Goal: Task Accomplishment & Management: Manage account settings

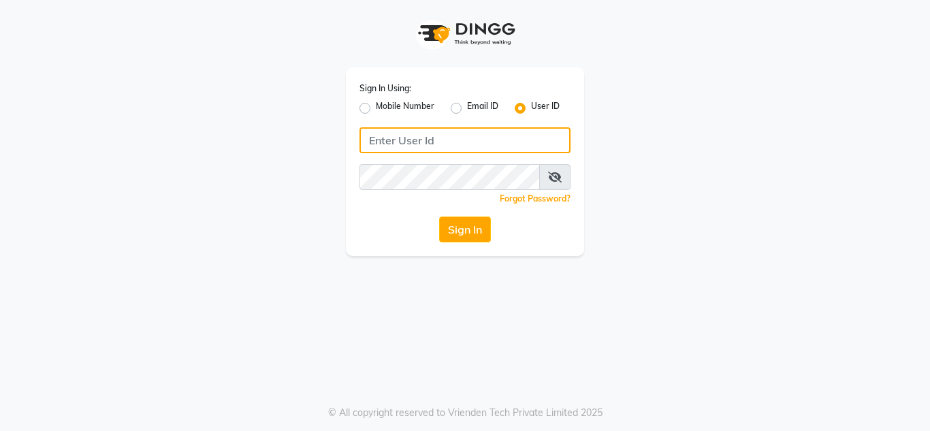
type input "MERLE BLEU"
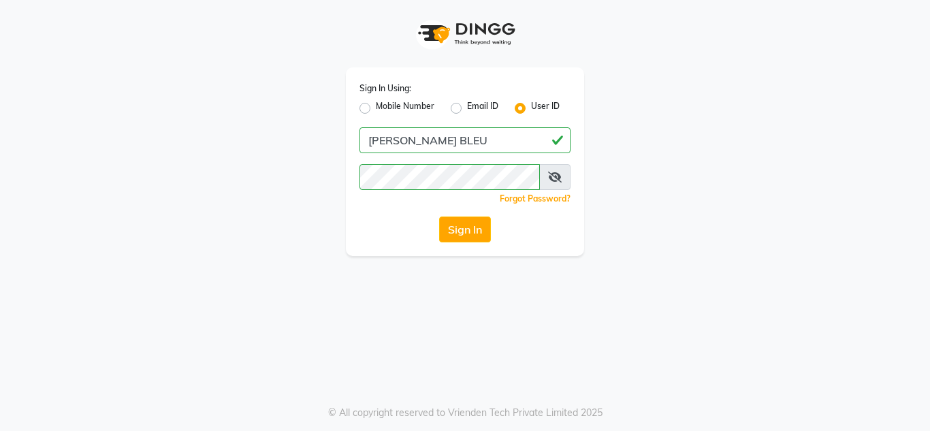
click at [460, 225] on button "Sign In" at bounding box center [465, 230] width 52 height 26
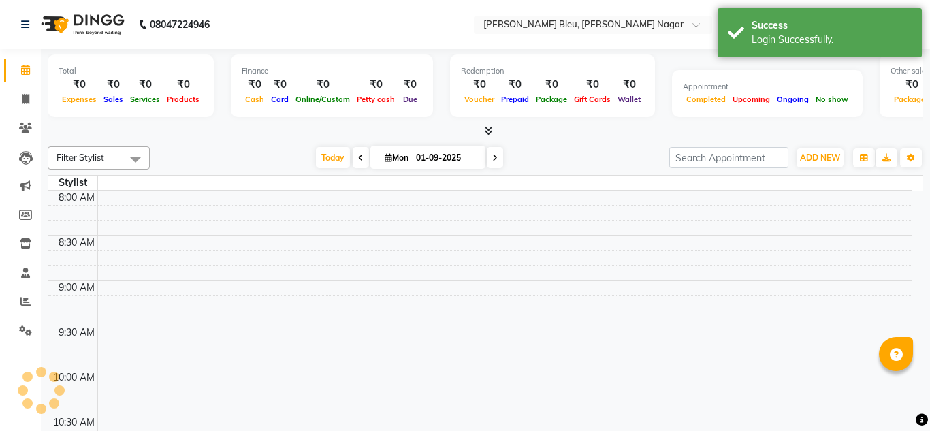
select select "en"
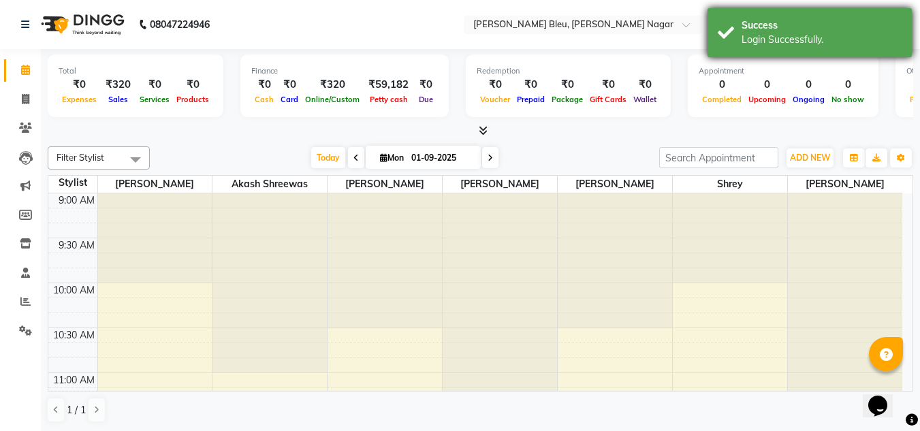
click at [836, 48] on div "Success Login Successfully." at bounding box center [810, 32] width 204 height 49
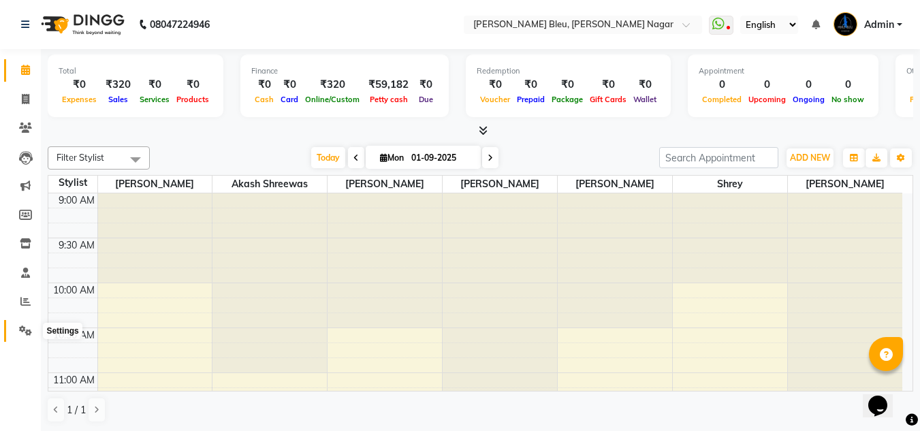
click at [16, 333] on span at bounding box center [26, 332] width 24 height 16
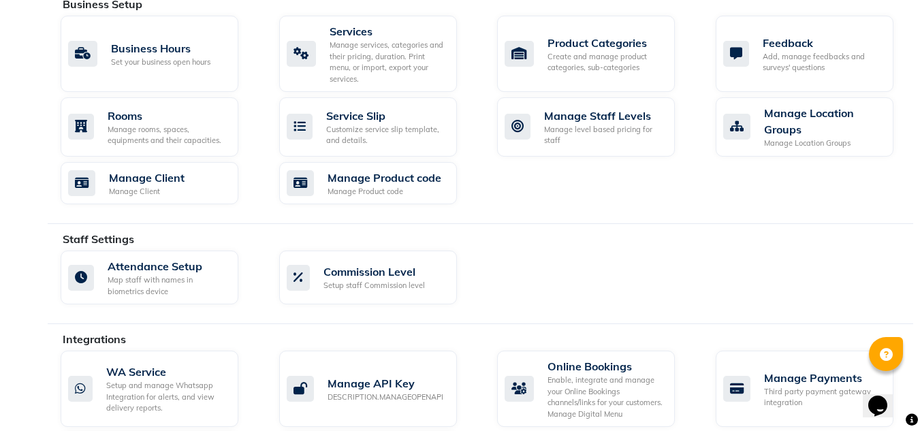
scroll to position [721, 0]
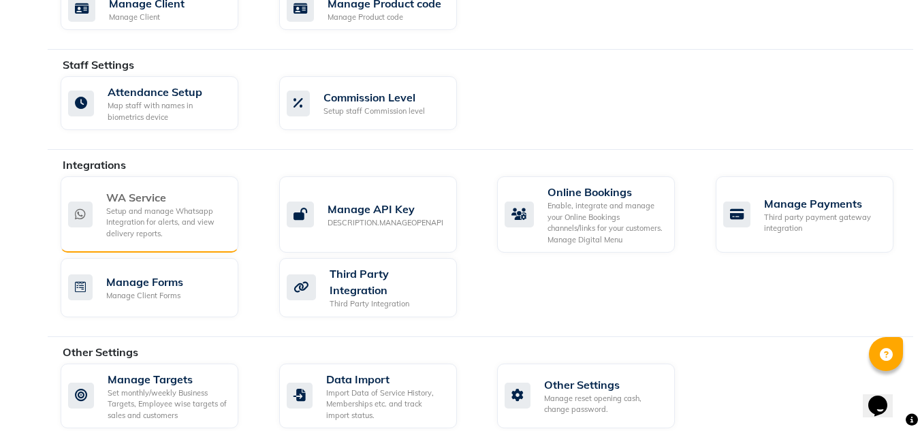
click at [158, 225] on div "WA Service Setup and manage Whatsapp Integration for alerts, and view delivery …" at bounding box center [150, 214] width 178 height 76
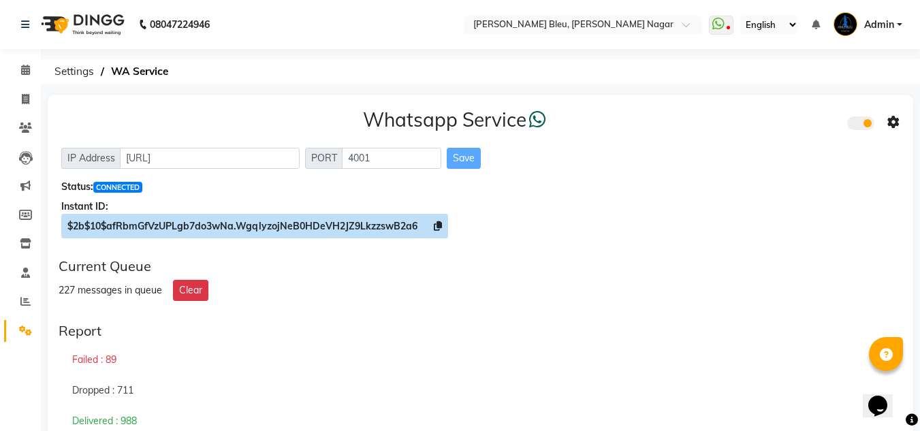
click at [437, 225] on icon at bounding box center [438, 226] width 8 height 10
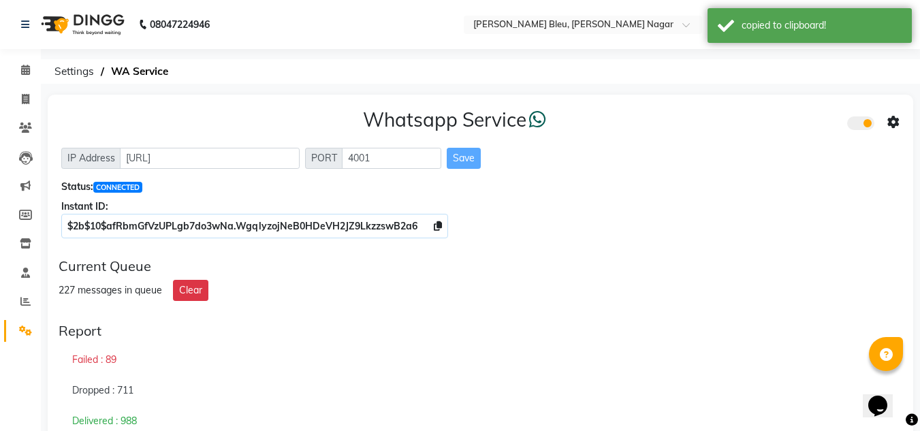
click at [891, 119] on icon at bounding box center [893, 122] width 12 height 12
click at [787, 104] on div "Whatsapp Settings" at bounding box center [795, 107] width 156 height 17
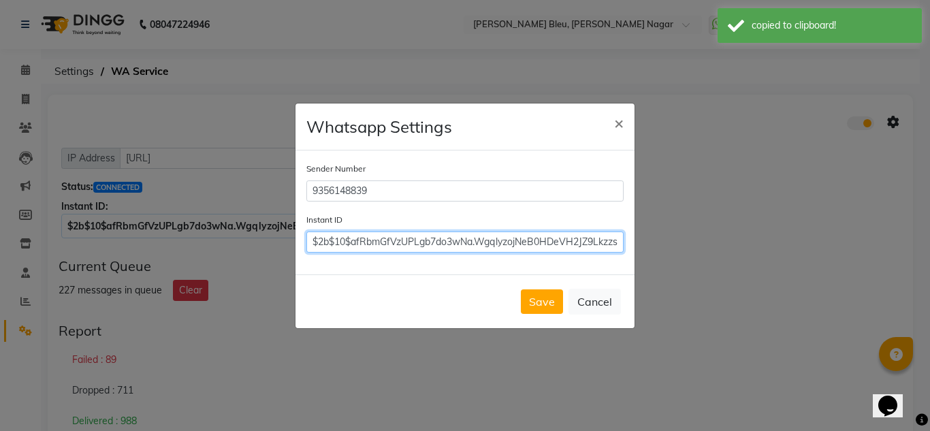
click at [484, 235] on input "$2b$10$afRbmGfVzUPLgb7do3wNa.WgqlyzojNeB0HDeVH2JZ9LkzzswB2a6" at bounding box center [464, 242] width 317 height 21
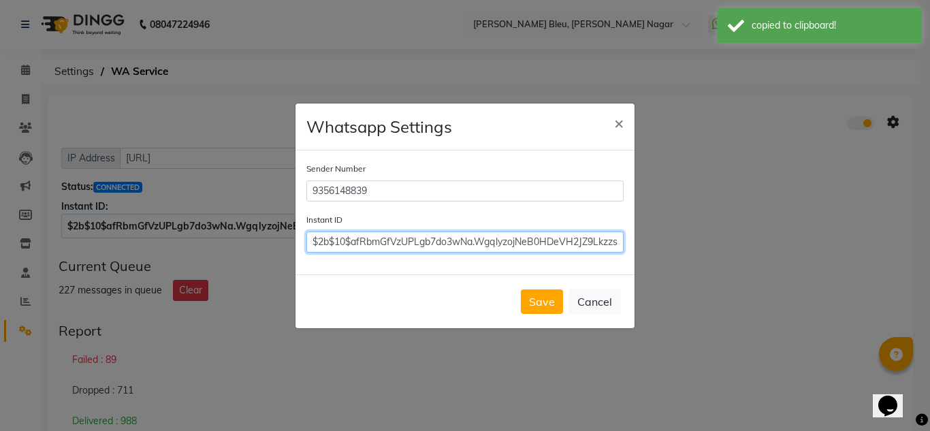
click at [484, 235] on input "$2b$10$afRbmGfVzUPLgb7do3wNa.WgqlyzojNeB0HDeVH2JZ9LkzzswB2a6" at bounding box center [464, 242] width 317 height 21
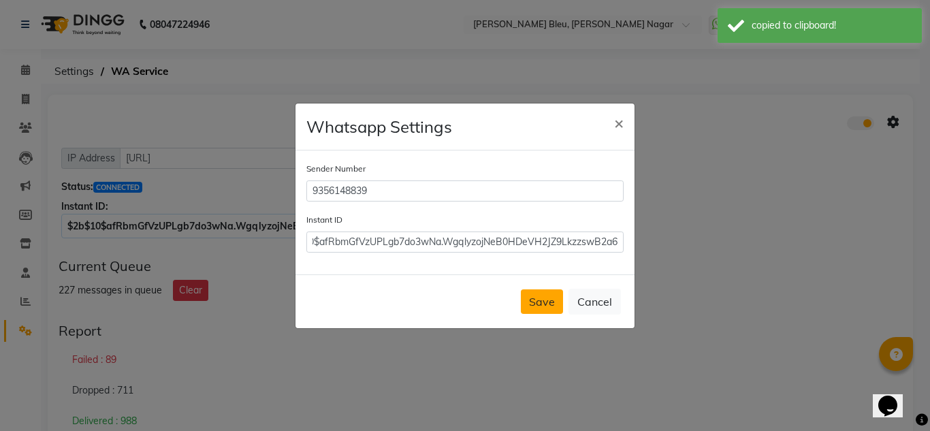
click at [535, 298] on button "Save" at bounding box center [542, 301] width 42 height 25
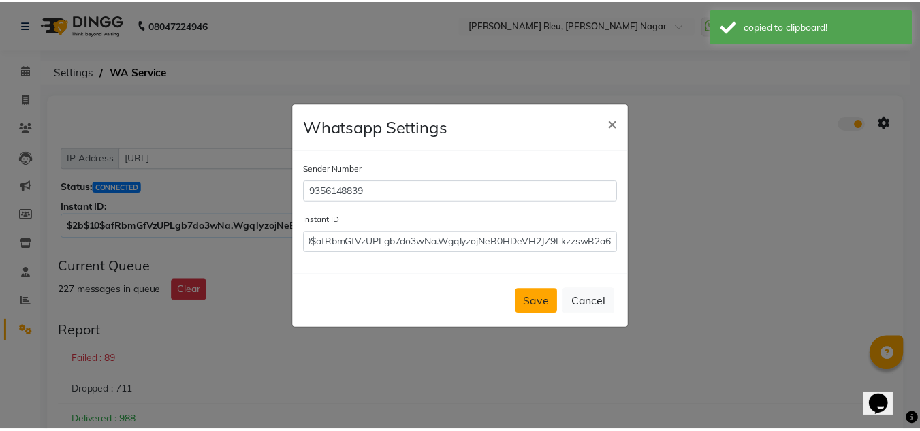
scroll to position [0, 0]
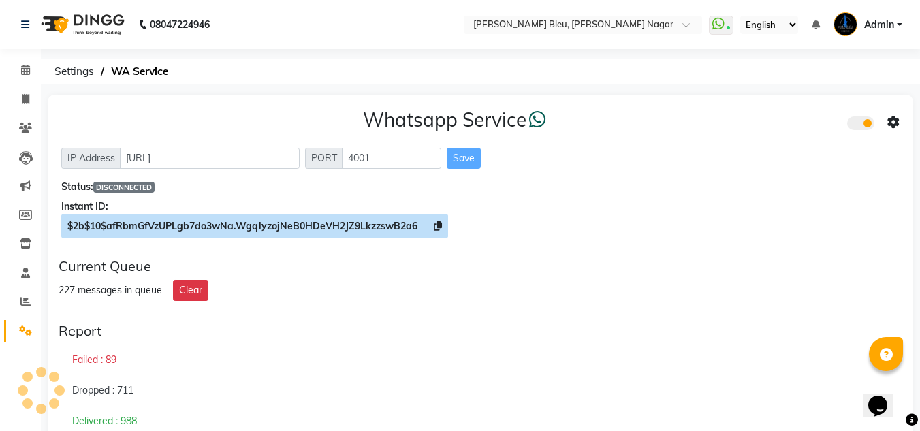
click at [439, 225] on icon at bounding box center [438, 226] width 8 height 10
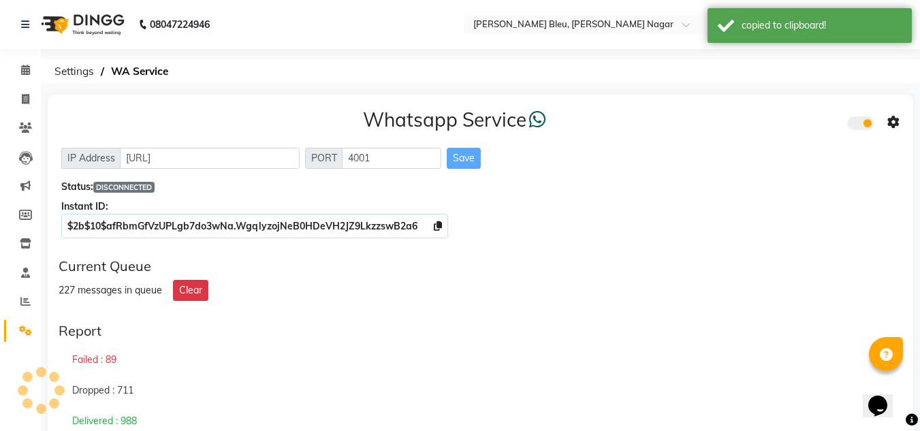
click at [896, 121] on icon at bounding box center [893, 122] width 12 height 12
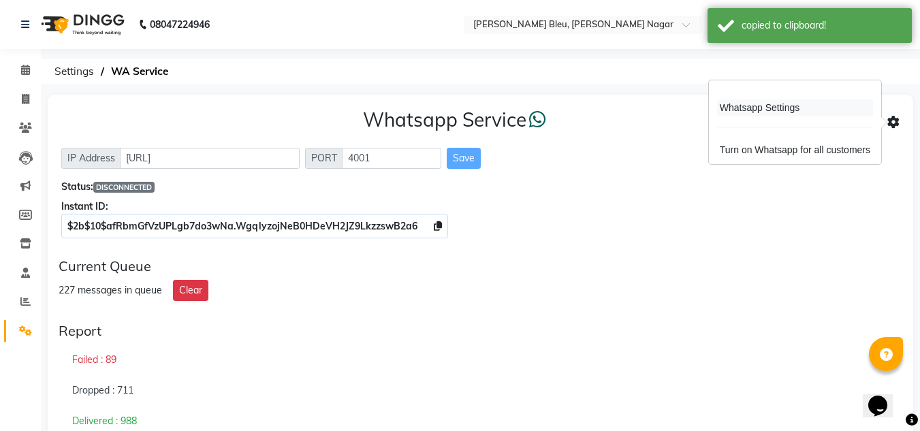
click at [800, 108] on div "Whatsapp Settings" at bounding box center [795, 107] width 156 height 17
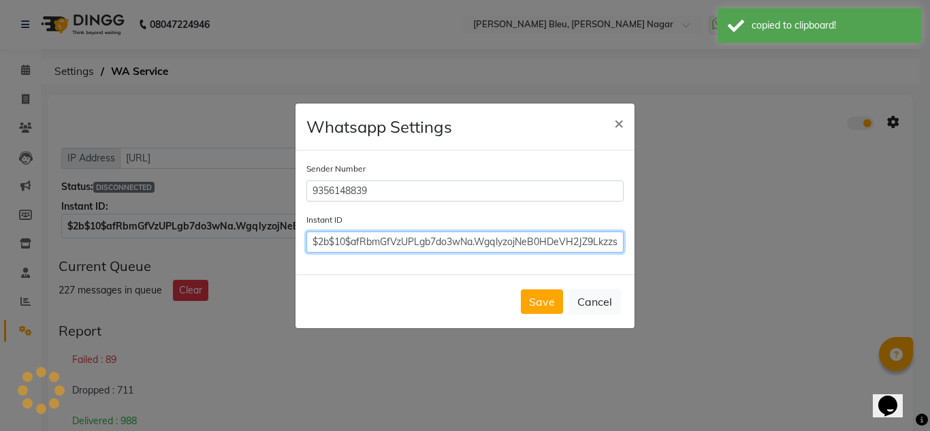
click at [505, 240] on input "$2b$10$afRbmGfVzUPLgb7do3wNa.WgqlyzojNeB0HDeVH2JZ9LkzzswB2a6" at bounding box center [464, 242] width 317 height 21
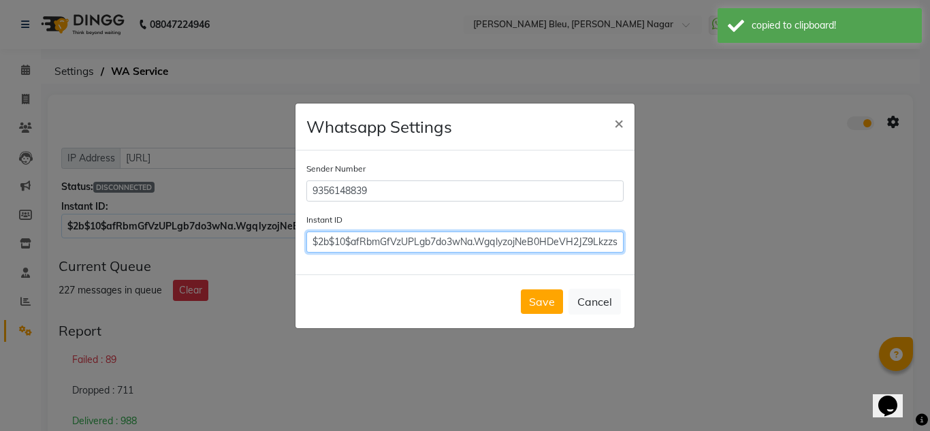
click at [505, 240] on input "$2b$10$afRbmGfVzUPLgb7do3wNa.WgqlyzojNeB0HDeVH2JZ9LkzzswB2a6" at bounding box center [464, 242] width 317 height 21
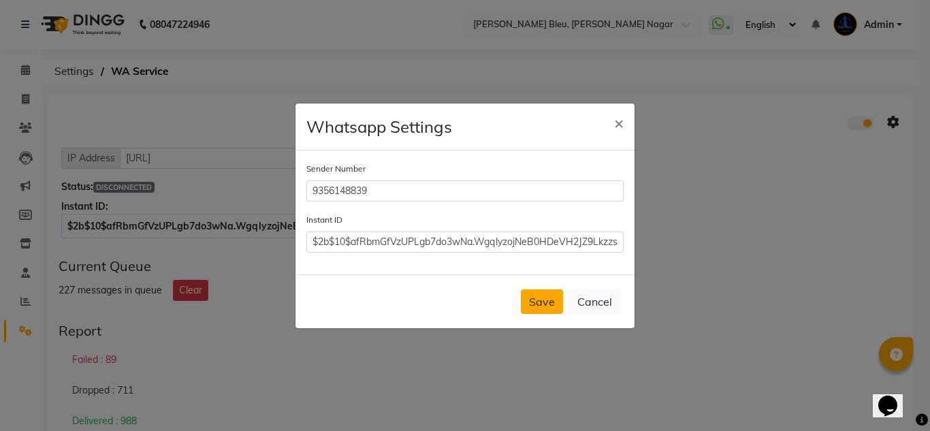
click at [539, 300] on button "Save" at bounding box center [542, 301] width 42 height 25
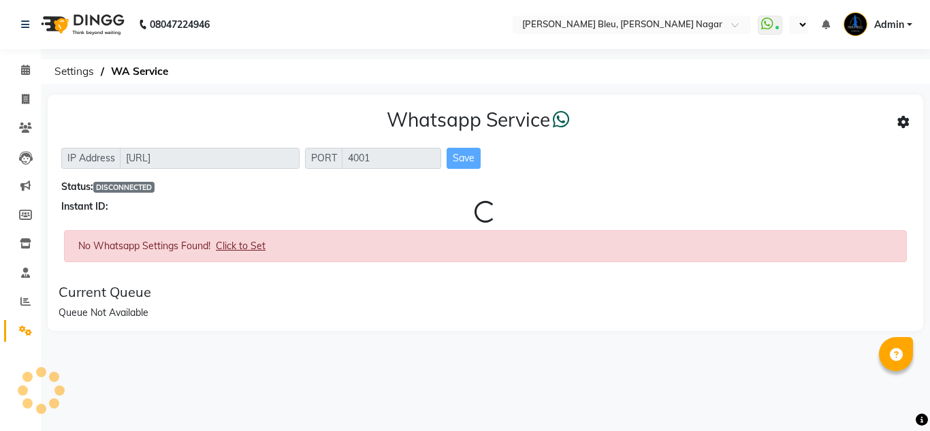
select select "en"
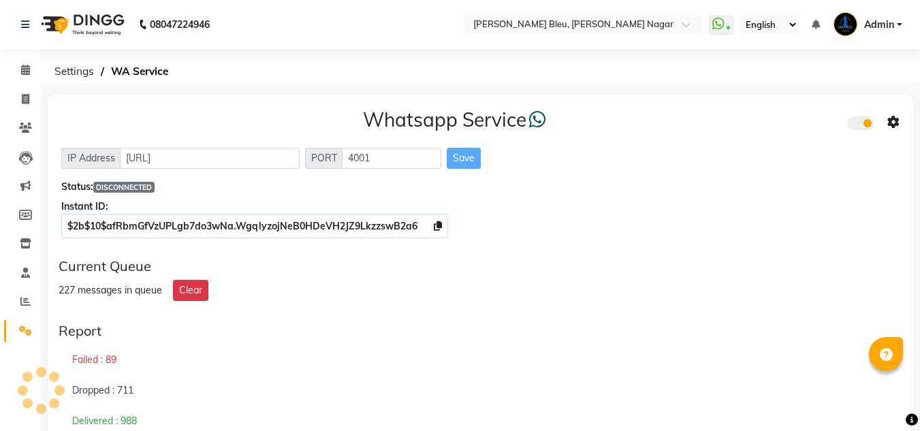
click at [771, 22] on select "English ENGLISH Español العربية मराठी हिंदी ગુજરાતી தமிழ் 中文" at bounding box center [769, 25] width 58 height 18
click at [729, 20] on span at bounding box center [721, 25] width 25 height 19
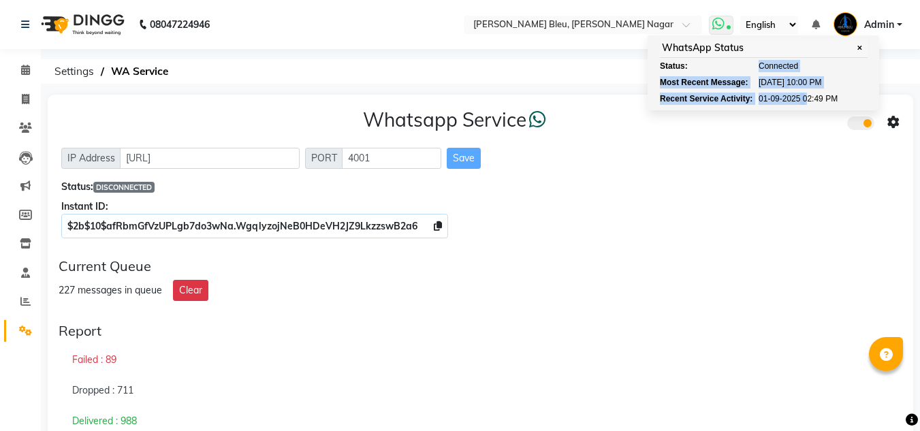
drag, startPoint x: 758, startPoint y: 67, endPoint x: 808, endPoint y: 91, distance: 55.1
click at [808, 91] on ul "Status: Connected Most Recent Message: 04-07-2025 10:00 PM Recent Service Activ…" at bounding box center [764, 82] width 208 height 45
click at [737, 59] on div "WhatsApp Status ✕ Status: Connected Most Recent Message: 04-07-2025 10:00 PM Re…" at bounding box center [764, 72] width 232 height 75
drag, startPoint x: 753, startPoint y: 68, endPoint x: 821, endPoint y: 90, distance: 71.5
click at [821, 90] on ul "Status: Connected Most Recent Message: 04-07-2025 10:00 PM Recent Service Activ…" at bounding box center [764, 82] width 208 height 45
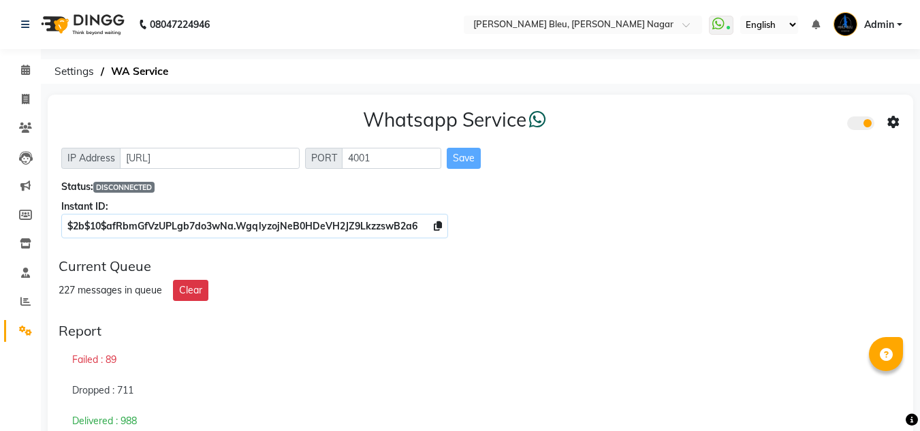
select select "en"
click at [718, 23] on icon at bounding box center [718, 24] width 12 height 14
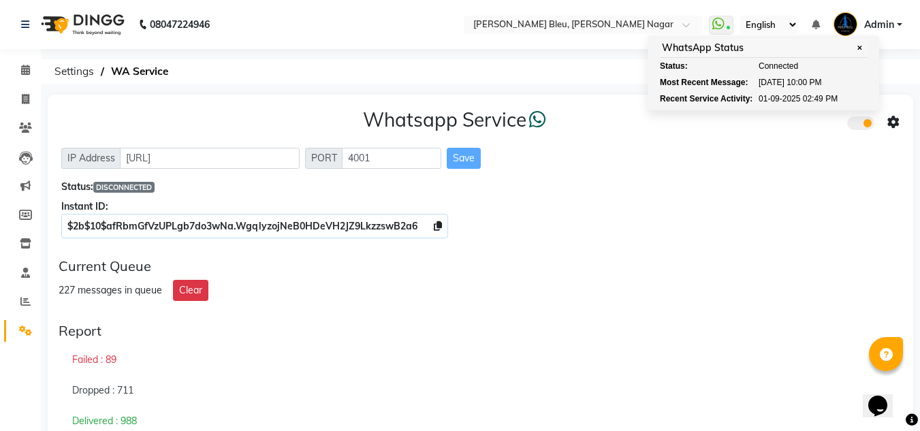
click at [407, 64] on ol "Settings WA Service" at bounding box center [478, 71] width 861 height 25
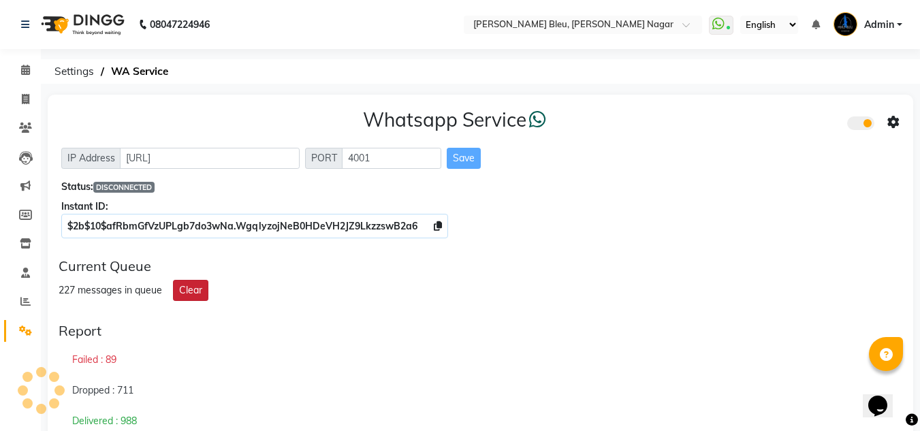
click at [192, 282] on button "Clear" at bounding box center [190, 290] width 35 height 21
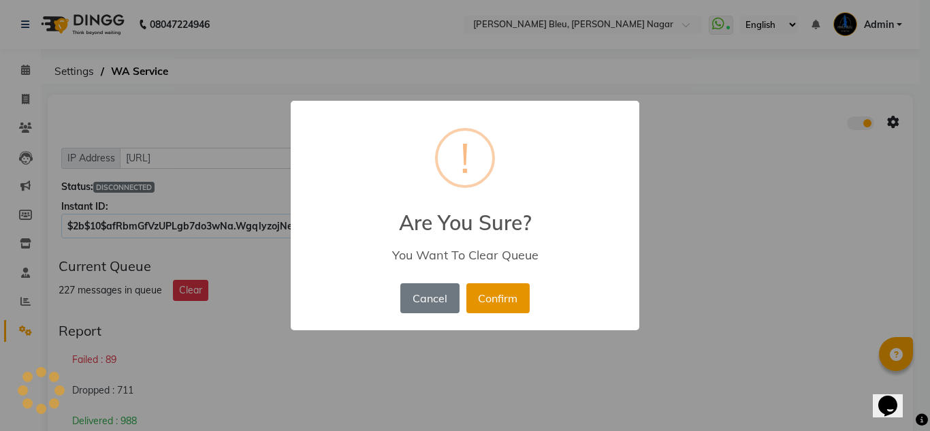
click at [503, 295] on button "Confirm" at bounding box center [498, 298] width 63 height 30
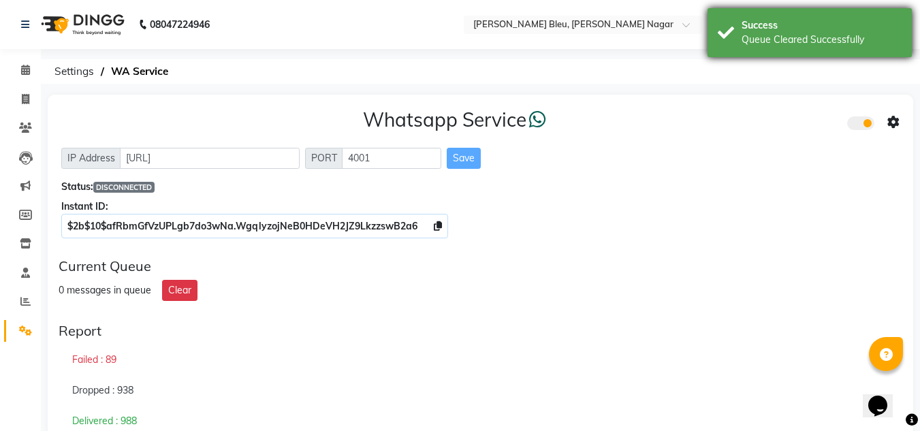
click at [772, 42] on div "Queue Cleared Successfully" at bounding box center [822, 40] width 160 height 14
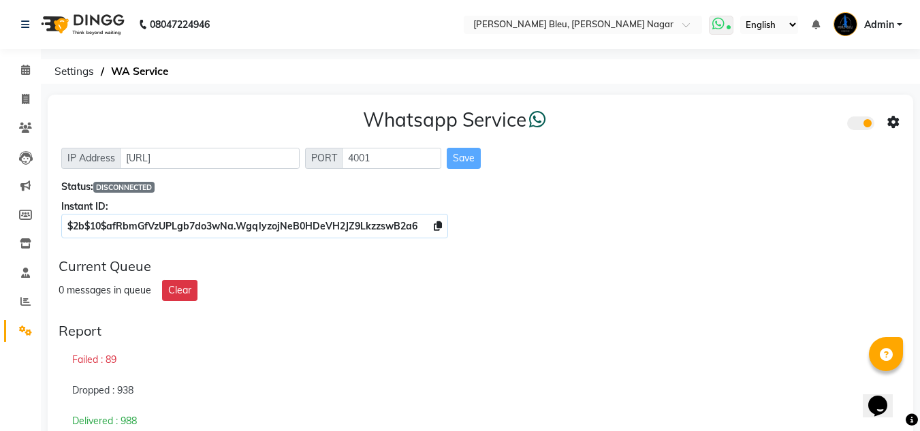
click at [723, 29] on icon at bounding box center [718, 24] width 12 height 14
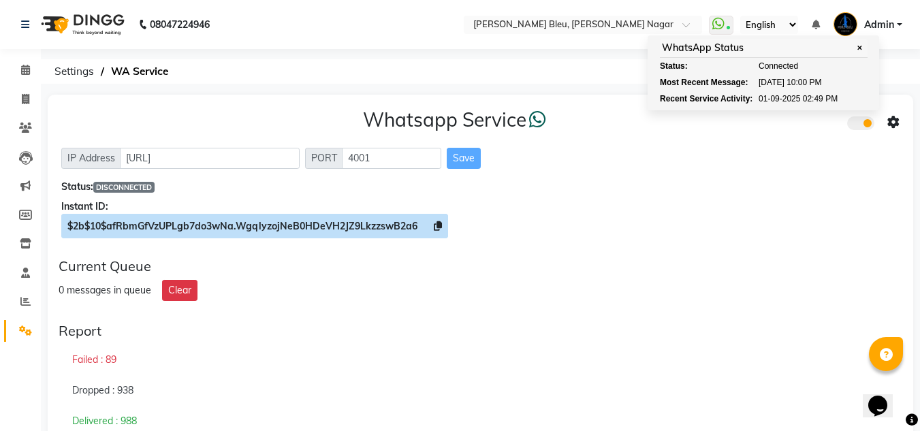
click at [432, 220] on span "$2b$10$afRbmGfVzUPLgb7do3wNa.WgqlyzojNeB0HDeVH2JZ9LkzzswB2a6" at bounding box center [254, 226] width 387 height 25
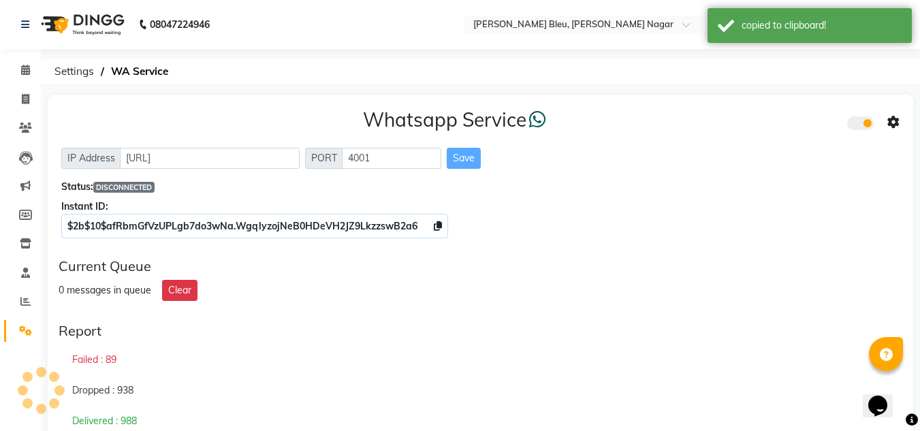
click at [892, 121] on icon at bounding box center [893, 122] width 12 height 12
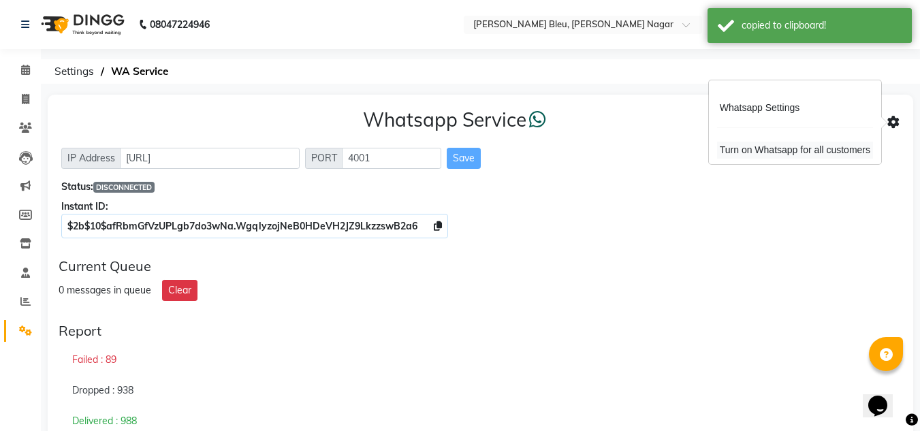
click at [798, 149] on div "Turn on Whatsapp for all customers" at bounding box center [795, 150] width 156 height 17
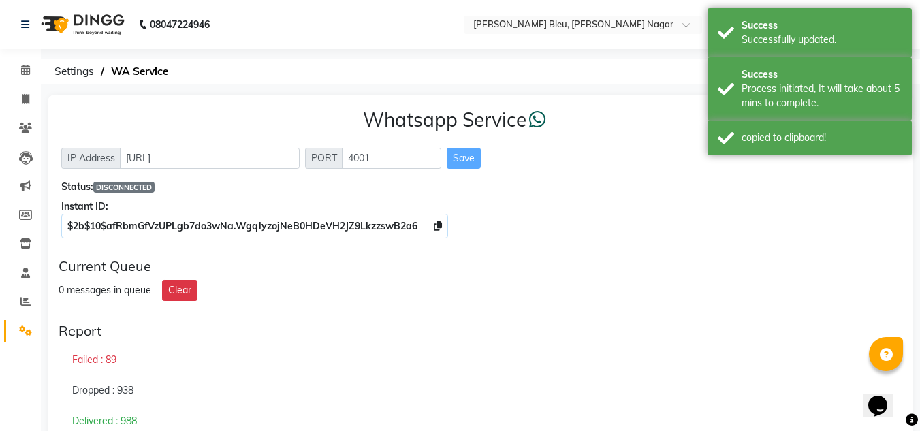
click at [900, 121] on body "08047224946 Select Location × Merle Bleu, Trimurti Nagar WhatsApp Status ✕ Stat…" at bounding box center [460, 215] width 920 height 431
click at [850, 95] on div "Process initiated, It will take about 5 mins to complete." at bounding box center [822, 96] width 160 height 29
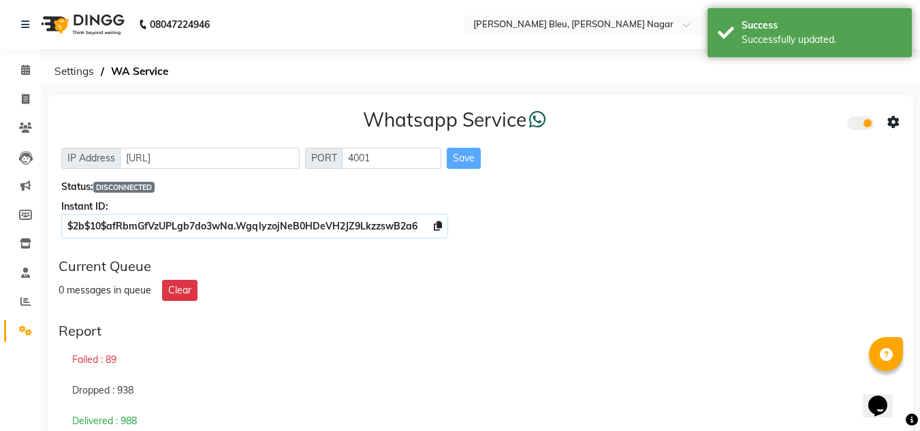
click at [892, 121] on icon at bounding box center [893, 122] width 12 height 12
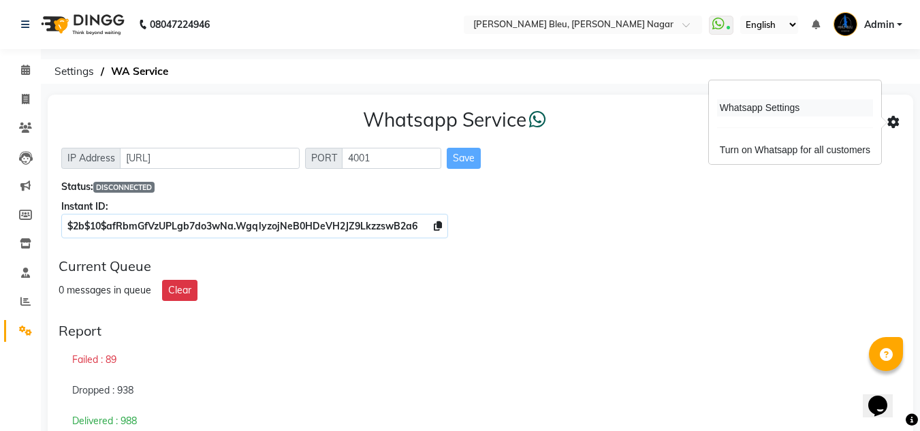
click at [763, 112] on div "Whatsapp Settings" at bounding box center [795, 107] width 156 height 17
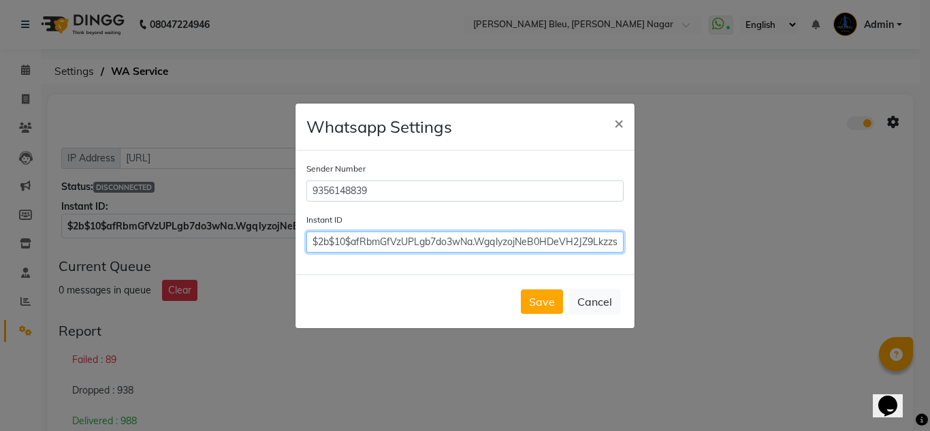
click at [469, 242] on input "$2b$10$afRbmGfVzUPLgb7do3wNa.WgqlyzojNeB0HDeVH2JZ9LkzzswB2a6" at bounding box center [464, 242] width 317 height 21
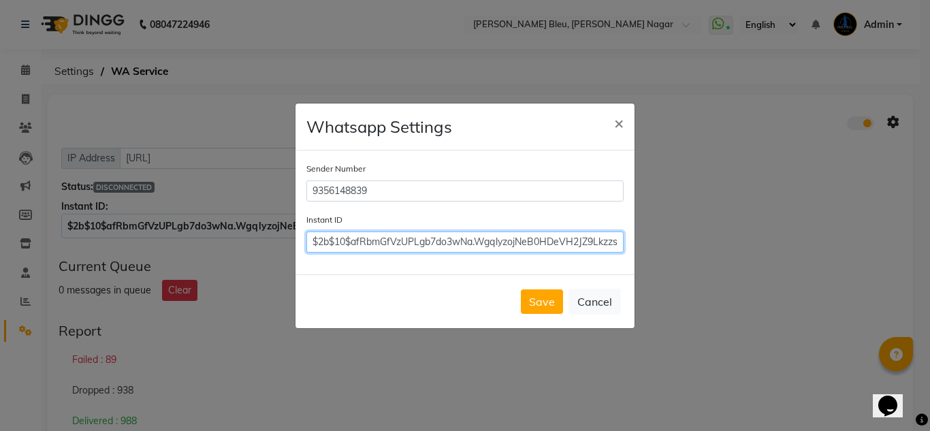
click at [469, 242] on input "$2b$10$afRbmGfVzUPLgb7do3wNa.WgqlyzojNeB0HDeVH2JZ9LkzzswB2a6" at bounding box center [464, 242] width 317 height 21
paste input "$2b$10$afRbmGfVzUPLgb7do3wNa.WgqlyzojNeB0HDeVH2JZ9LkzzswB2a6"
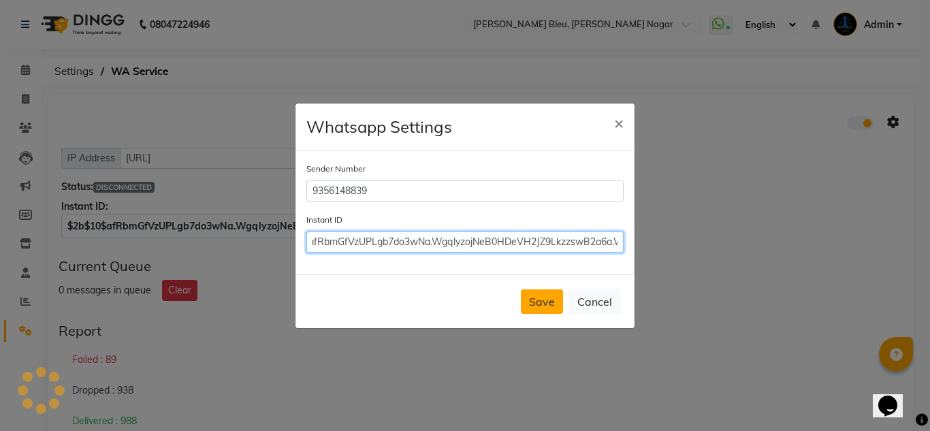
type input "$2b$10$afRbmGfVzUPLgb7do3wN$2b$10$afRbmGfVzUPLgb7do3wNa.WgqlyzojNeB0HDeVH2JZ9Lk…"
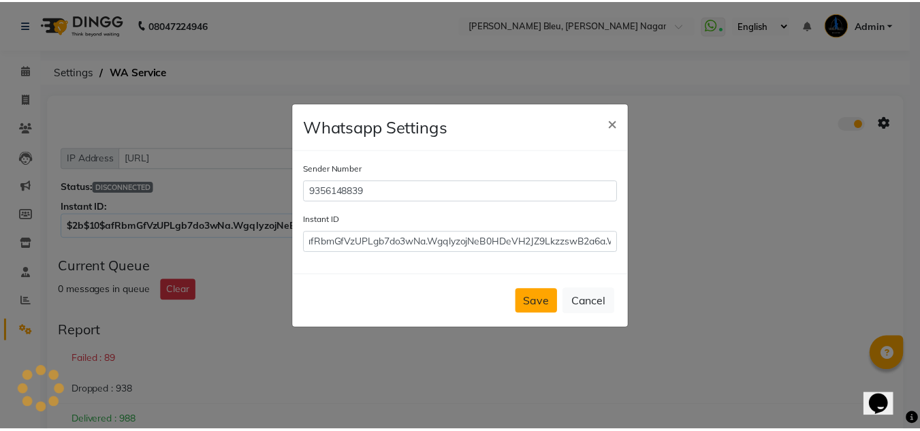
scroll to position [0, 0]
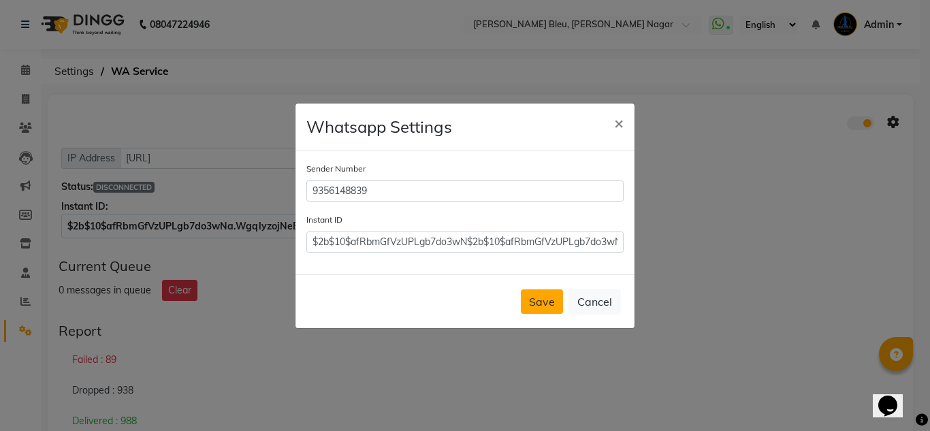
click at [542, 304] on button "Save" at bounding box center [542, 301] width 42 height 25
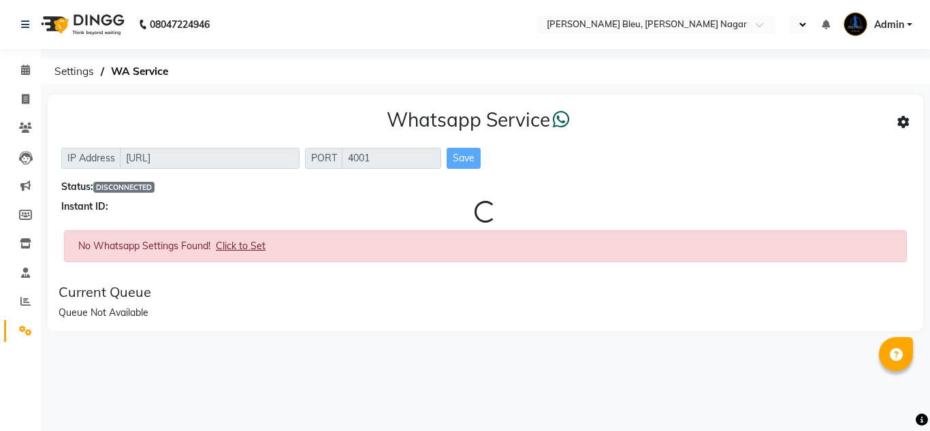
select select "en"
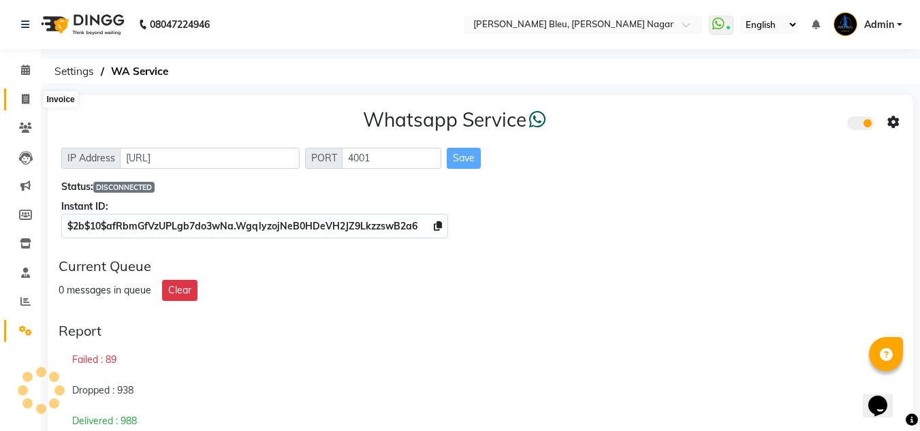
click at [27, 93] on span at bounding box center [26, 100] width 24 height 16
select select "service"
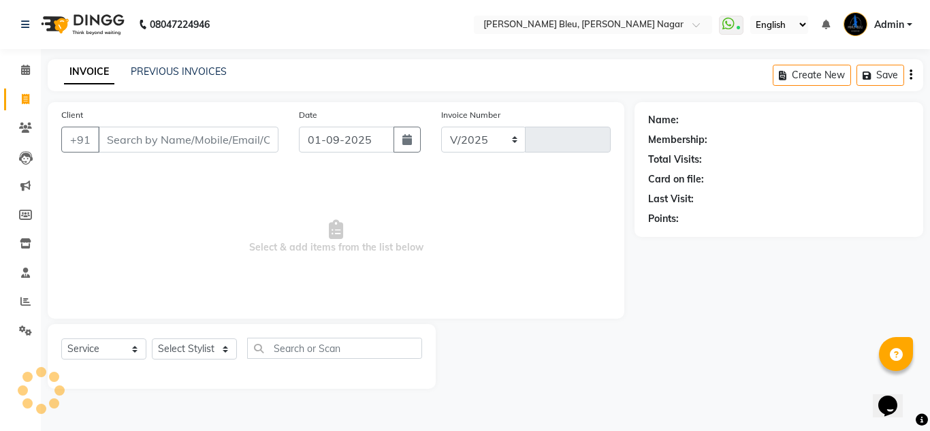
select select "7629"
type input "0755"
click at [155, 67] on link "PREVIOUS INVOICES" at bounding box center [179, 71] width 96 height 12
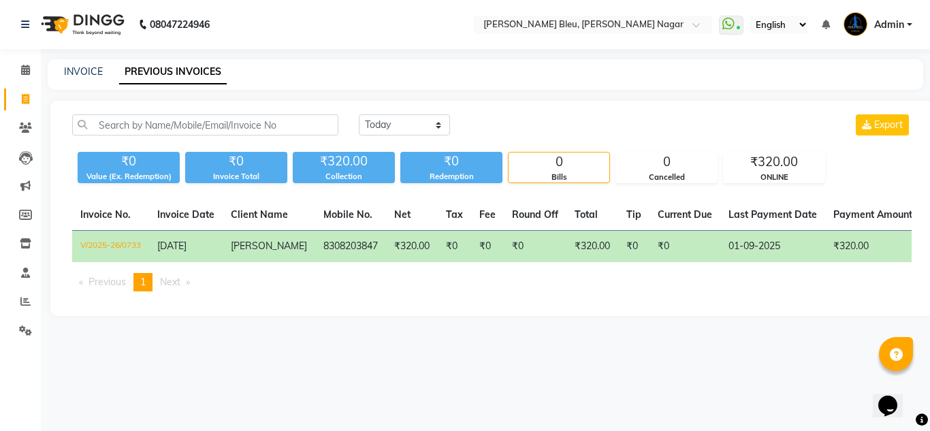
click at [123, 242] on td "V/2025-26/0733" at bounding box center [110, 247] width 77 height 32
click at [82, 67] on link "INVOICE" at bounding box center [83, 71] width 39 height 12
select select "service"
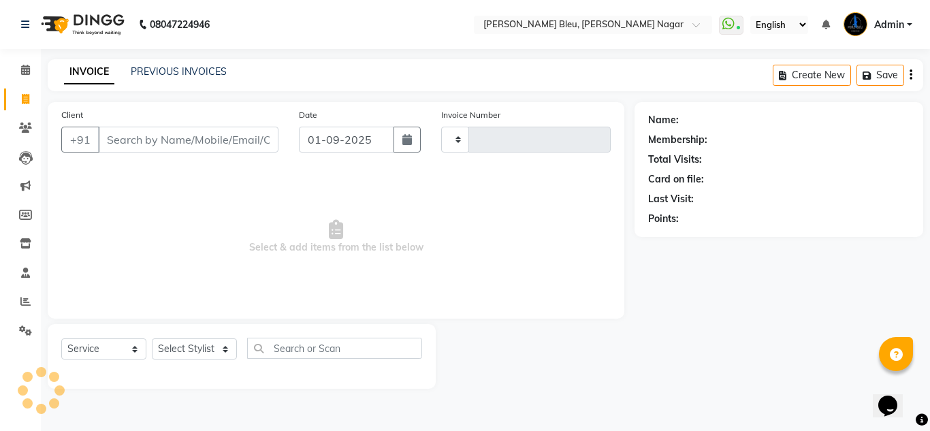
type input "0755"
select select "7629"
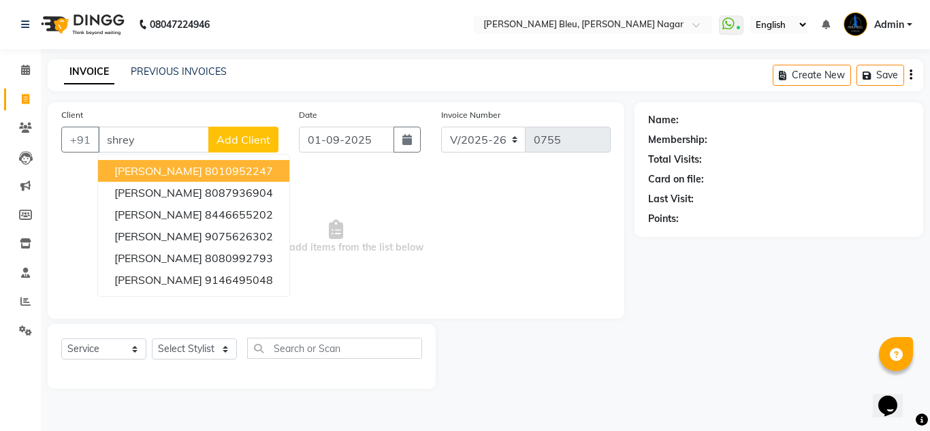
click at [154, 163] on button "shrey singh 8010952247" at bounding box center [193, 171] width 191 height 22
type input "8010952247"
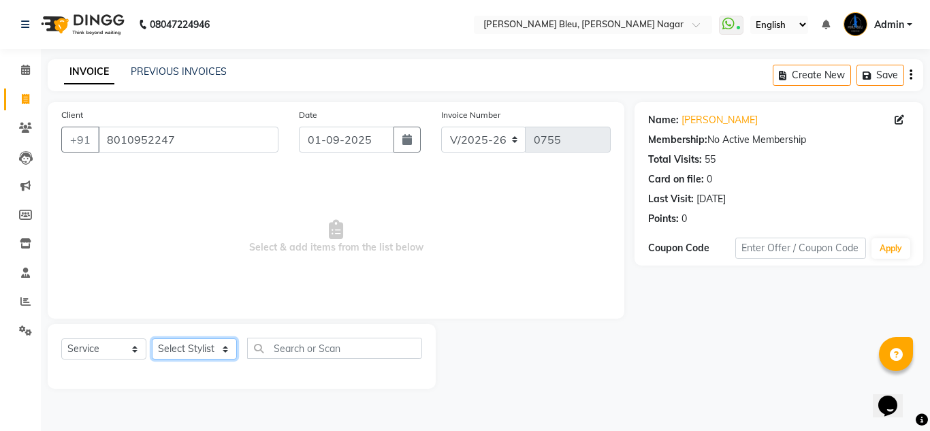
click at [175, 345] on select "Select Stylist Aditya Channe Akash shreewas Kadambari Chandrashekhar Prajakta W…" at bounding box center [194, 348] width 85 height 21
select select "67934"
click at [152, 338] on select "Select Stylist Aditya Channe Akash shreewas Kadambari Chandrashekhar Prajakta W…" at bounding box center [194, 348] width 85 height 21
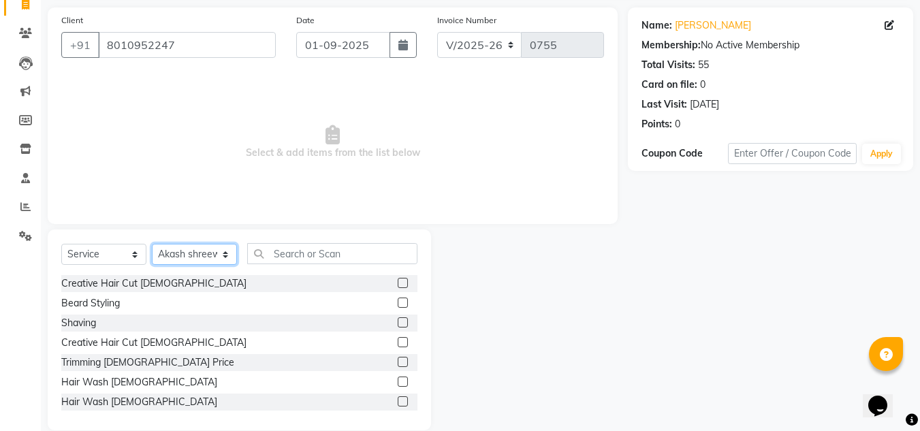
scroll to position [114, 0]
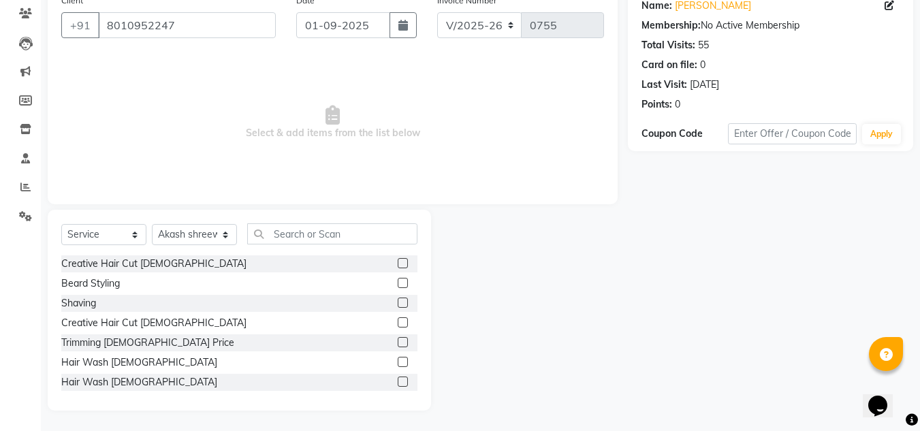
click at [398, 262] on label at bounding box center [403, 263] width 10 height 10
click at [398, 262] on input "checkbox" at bounding box center [402, 263] width 9 height 9
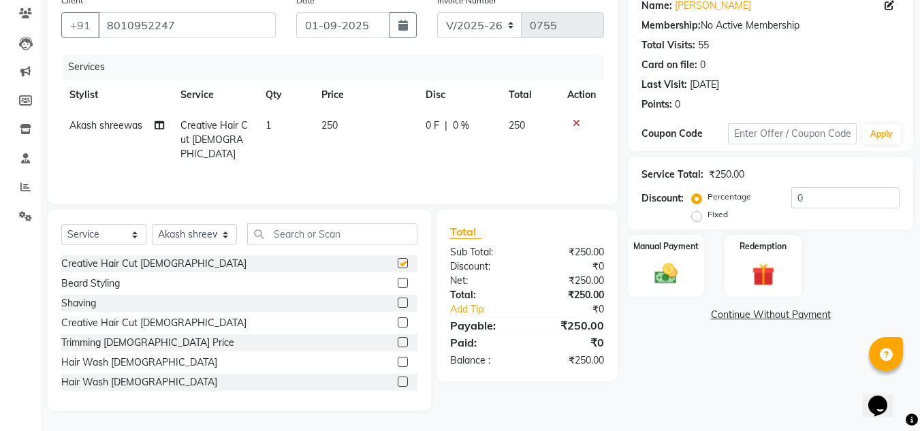
checkbox input "false"
click at [813, 194] on input "0" at bounding box center [845, 197] width 108 height 21
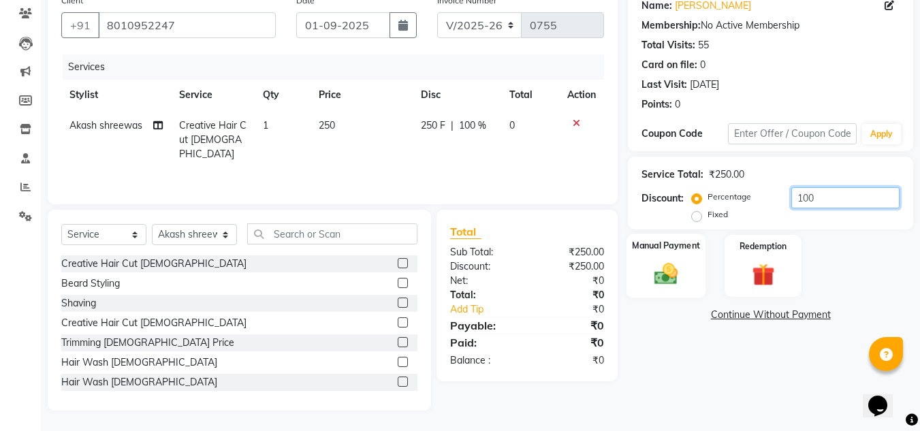
type input "100"
click at [676, 268] on img at bounding box center [666, 273] width 38 height 27
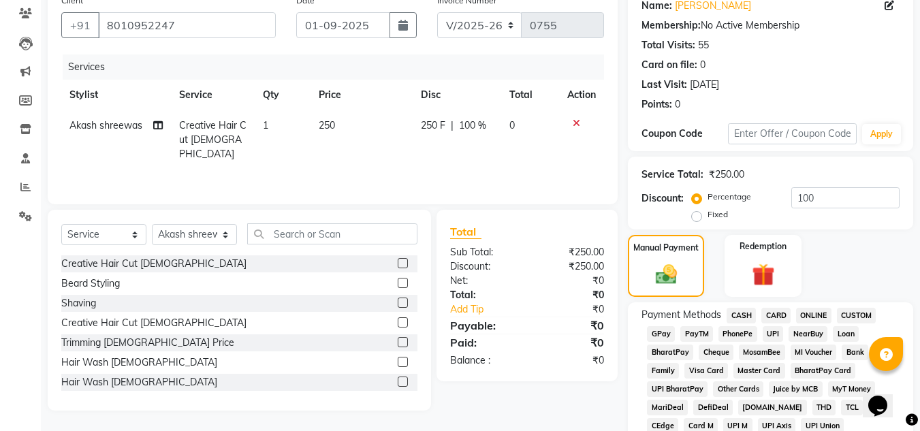
click at [744, 319] on span "CASH" at bounding box center [741, 316] width 29 height 16
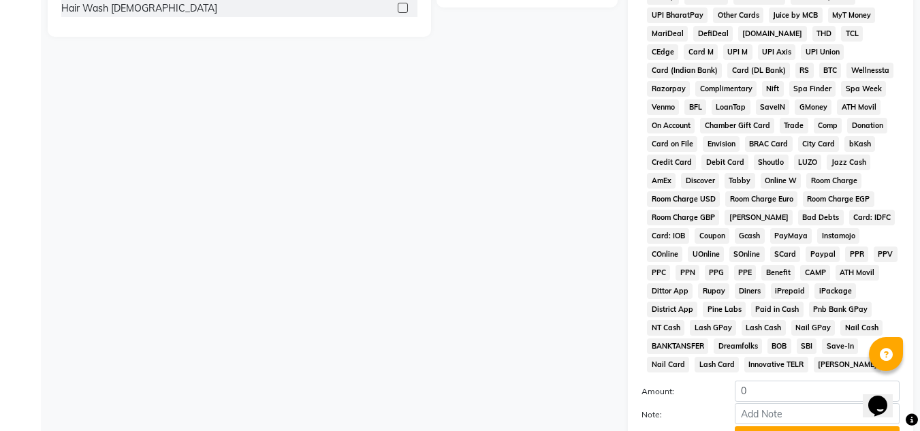
scroll to position [610, 0]
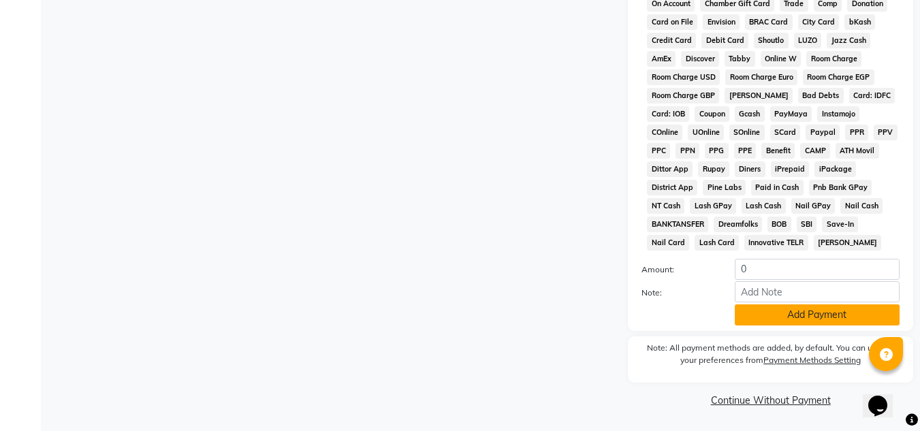
click at [761, 313] on button "Add Payment" at bounding box center [817, 314] width 165 height 21
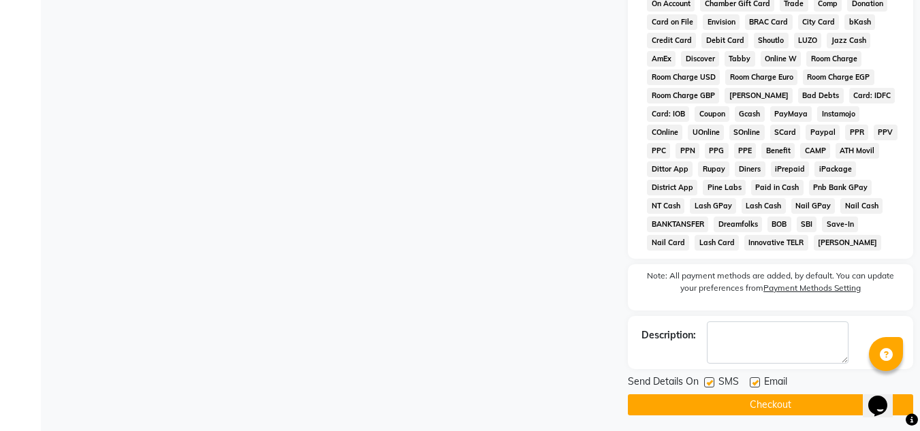
click at [734, 405] on button "Checkout" at bounding box center [770, 404] width 285 height 21
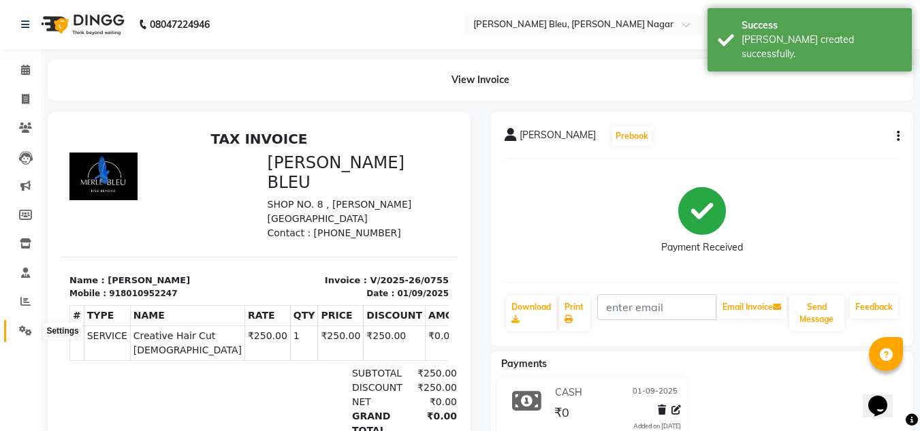
click at [30, 326] on icon at bounding box center [25, 331] width 13 height 10
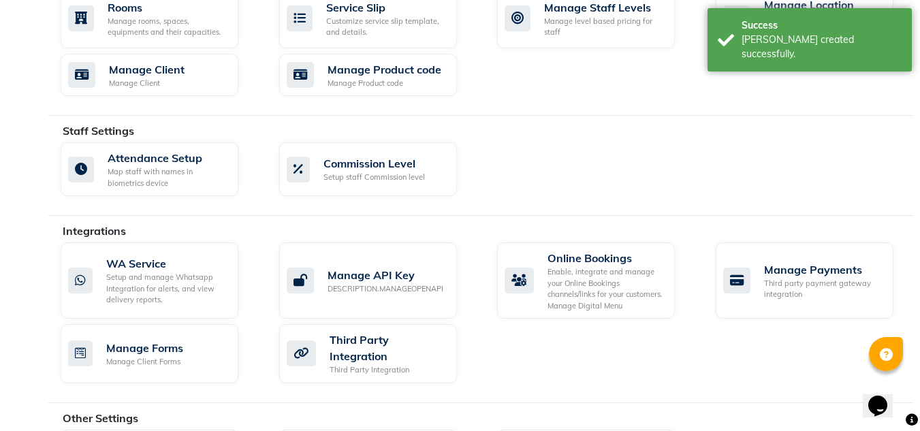
scroll to position [721, 0]
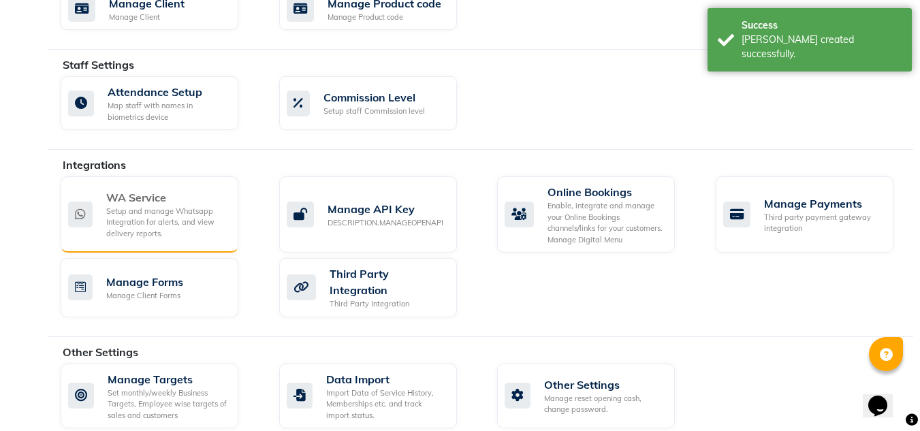
click at [147, 219] on div "Setup and manage Whatsapp Integration for alerts, and view delivery reports." at bounding box center [166, 223] width 121 height 34
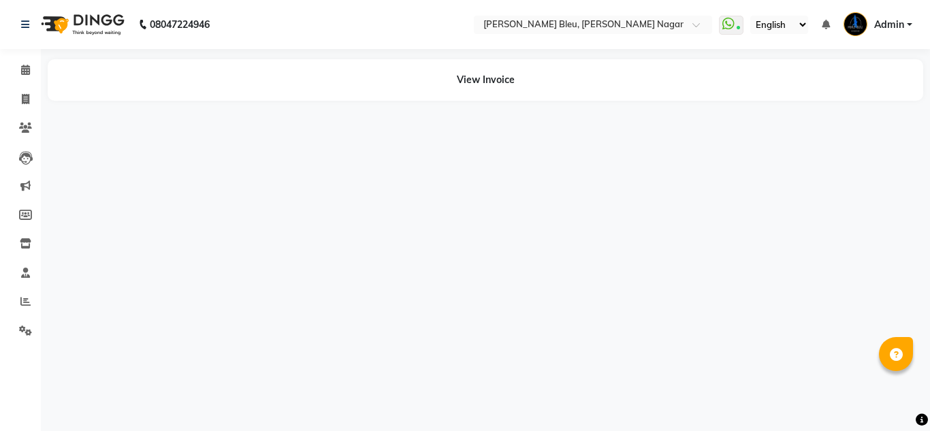
select select "en"
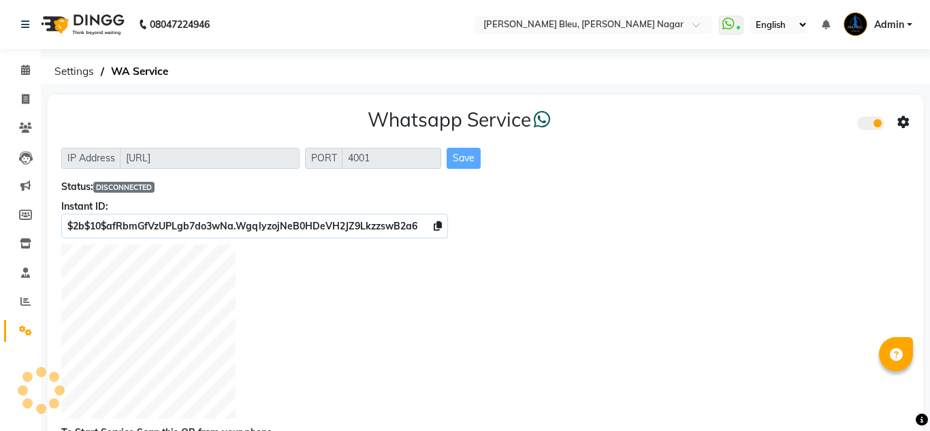
select select "en"
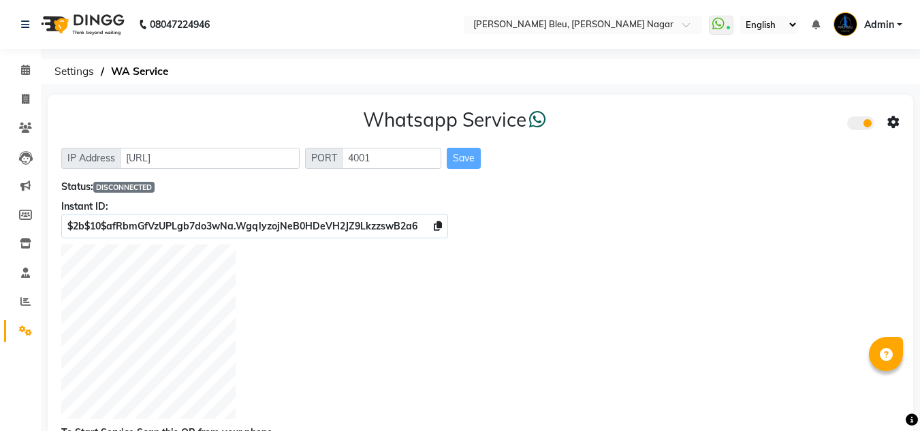
click at [518, 307] on div at bounding box center [480, 334] width 838 height 178
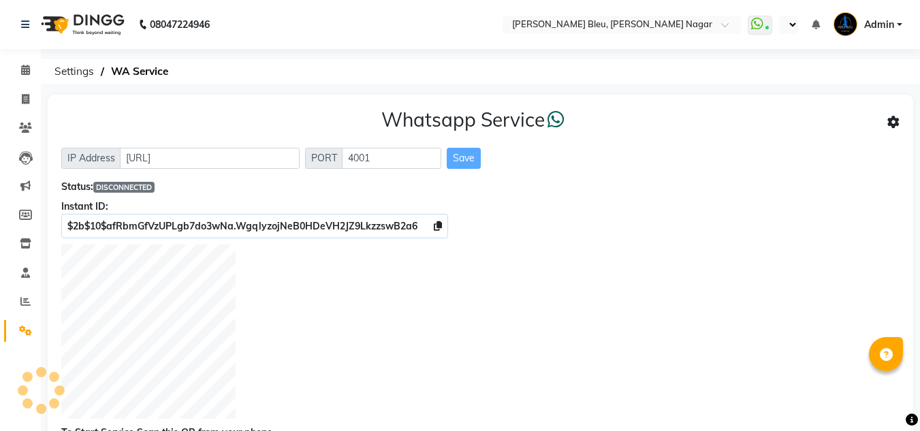
select select "en"
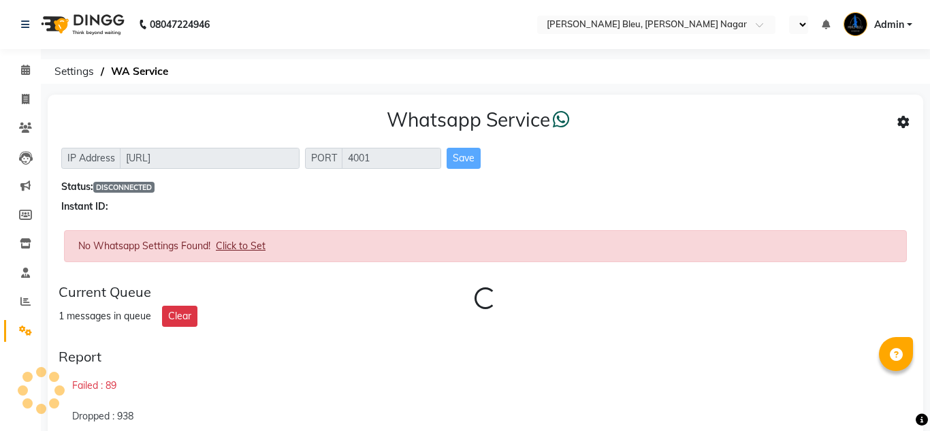
select select "en"
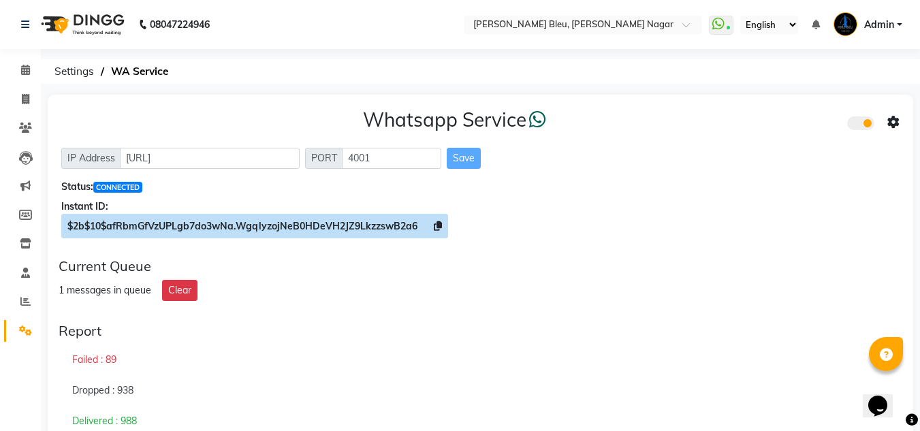
click at [439, 225] on icon at bounding box center [438, 226] width 8 height 10
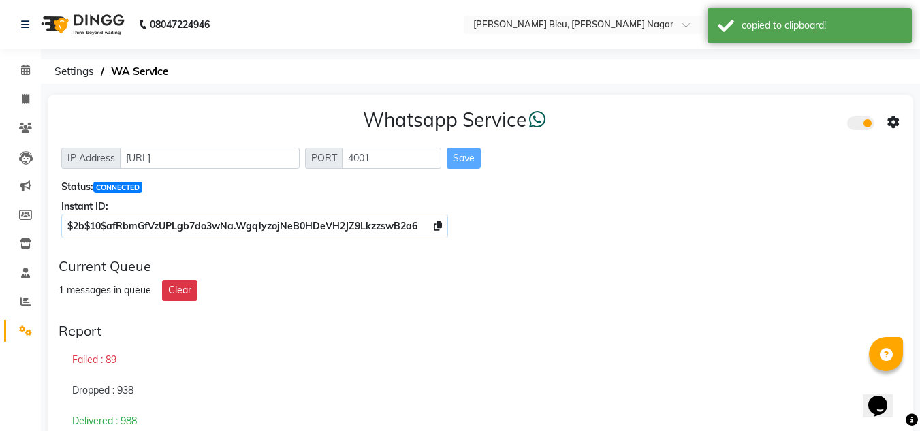
click at [892, 120] on icon at bounding box center [893, 122] width 12 height 12
click at [790, 110] on div "Whatsapp Settings" at bounding box center [795, 107] width 156 height 17
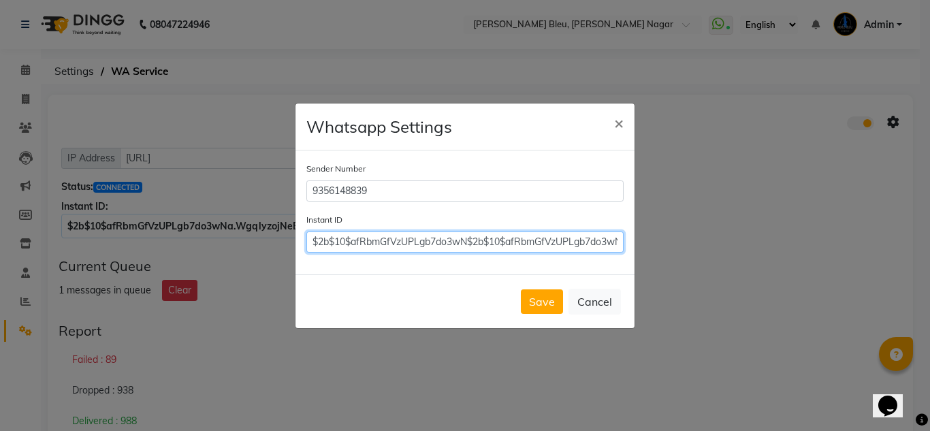
click at [555, 239] on input "$2b$10$afRbmGfVzUPLgb7do3wN$2b$10$afRbmGfVzUPLgb7do3wNa.WgqlyzojNeB0HDeVH2JZ9Lk…" at bounding box center [464, 242] width 317 height 21
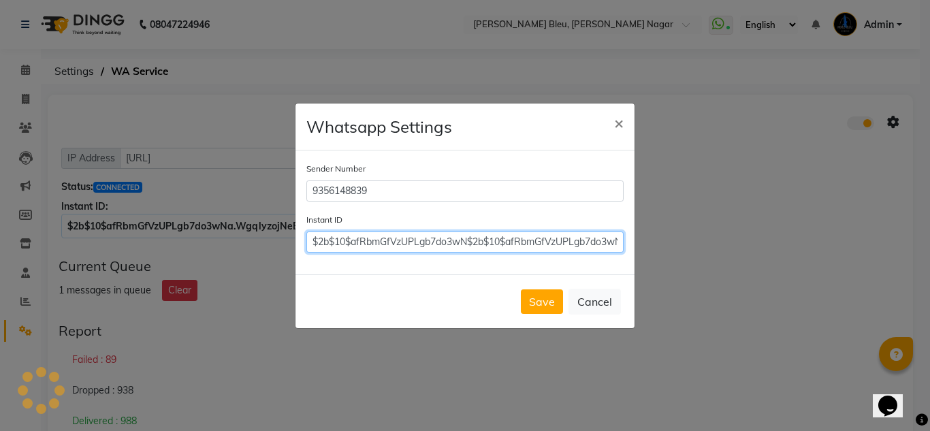
click at [555, 239] on input "$2b$10$afRbmGfVzUPLgb7do3wN$2b$10$afRbmGfVzUPLgb7do3wNa.WgqlyzojNeB0HDeVH2JZ9Lk…" at bounding box center [464, 242] width 317 height 21
paste input "$2b$10$afRbmGfVzUPLgb7do3wNa.WgqlyzojNeB0HDeVH2JZ9LkzzswB2a6"
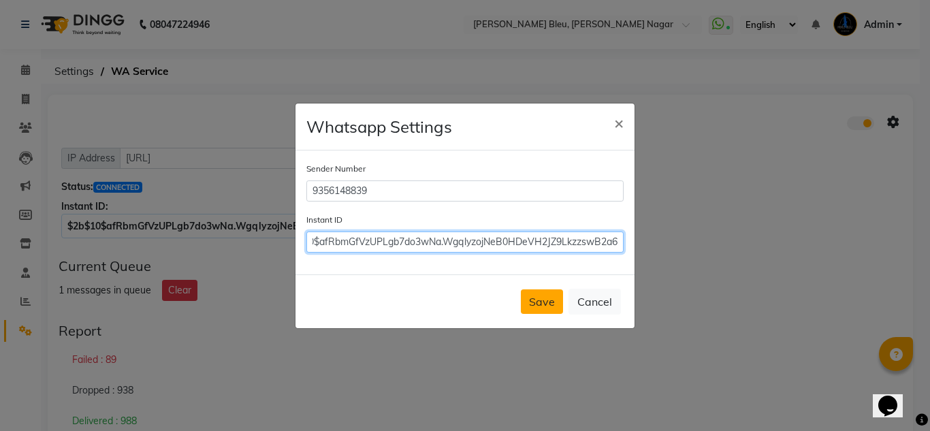
type input "$2b$10$afRbmGfVzUPLgb7do3wNa.WgqlyzojNeB0HDeVH2JZ9LkzzswB2a6"
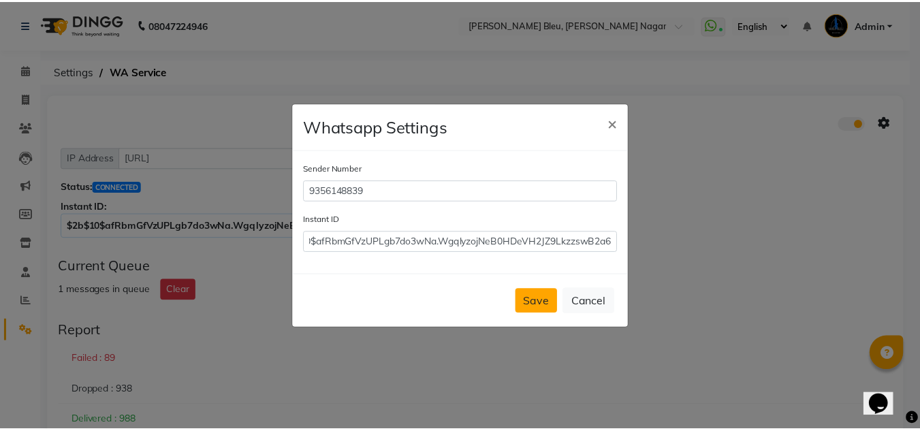
scroll to position [0, 0]
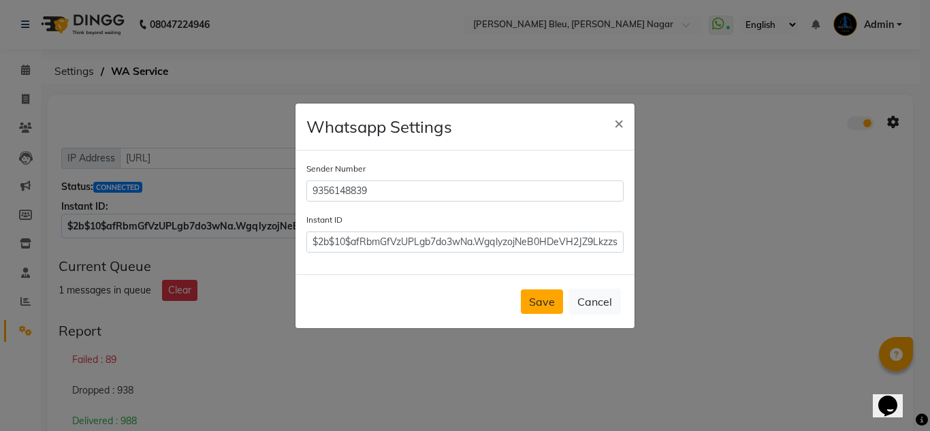
click at [535, 301] on button "Save" at bounding box center [542, 301] width 42 height 25
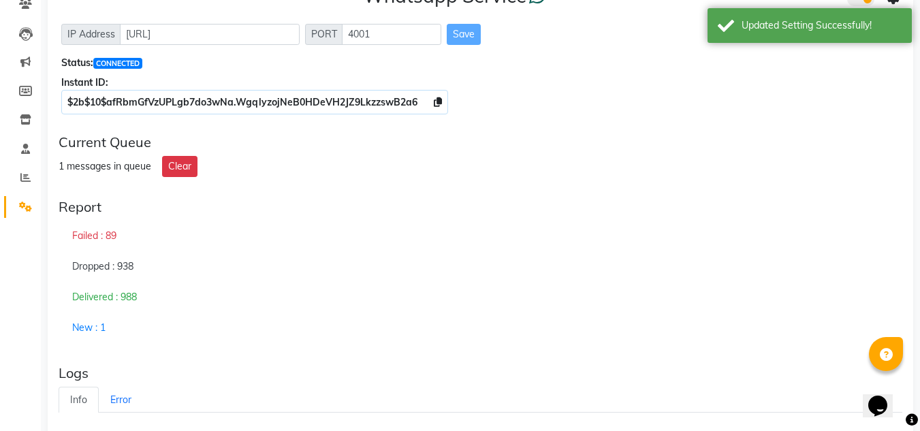
scroll to position [125, 0]
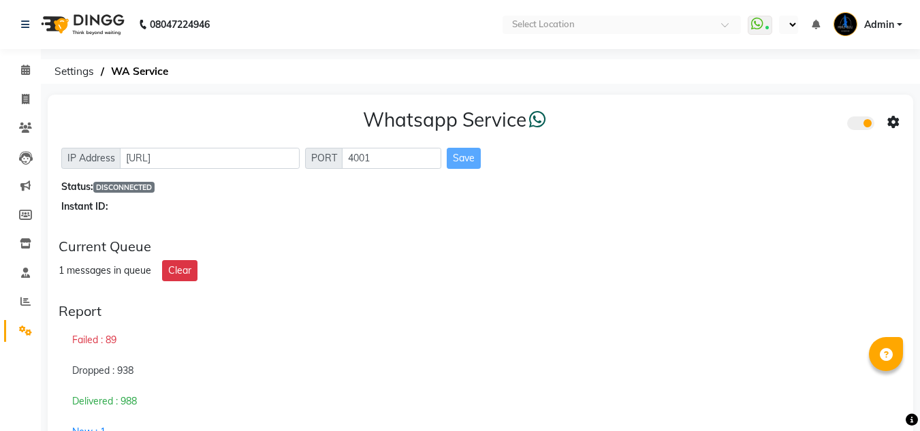
select select "en"
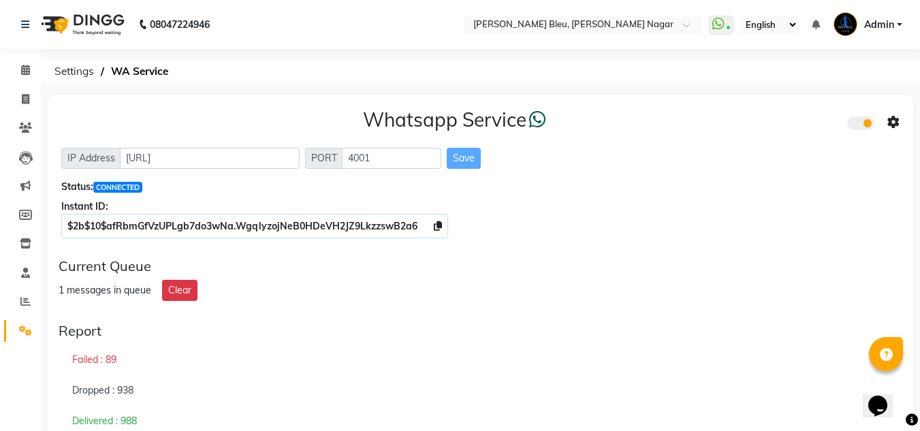
click at [894, 121] on icon at bounding box center [893, 122] width 12 height 12
click at [833, 148] on div "Turn on Whatsapp for all customers" at bounding box center [795, 150] width 156 height 17
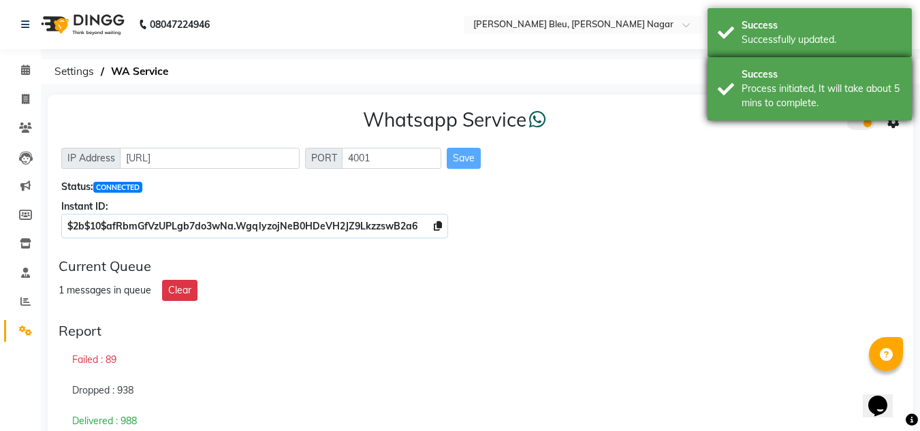
click at [814, 81] on div "Success" at bounding box center [822, 74] width 160 height 14
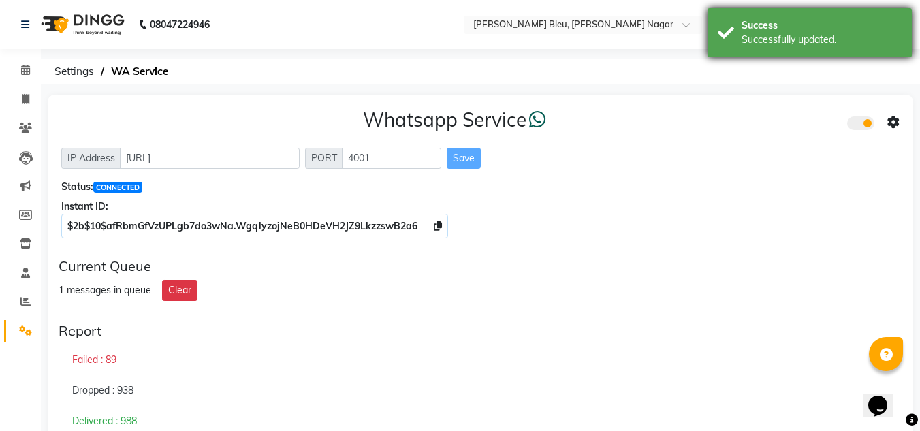
click at [803, 41] on div "Successfully updated." at bounding box center [822, 40] width 160 height 14
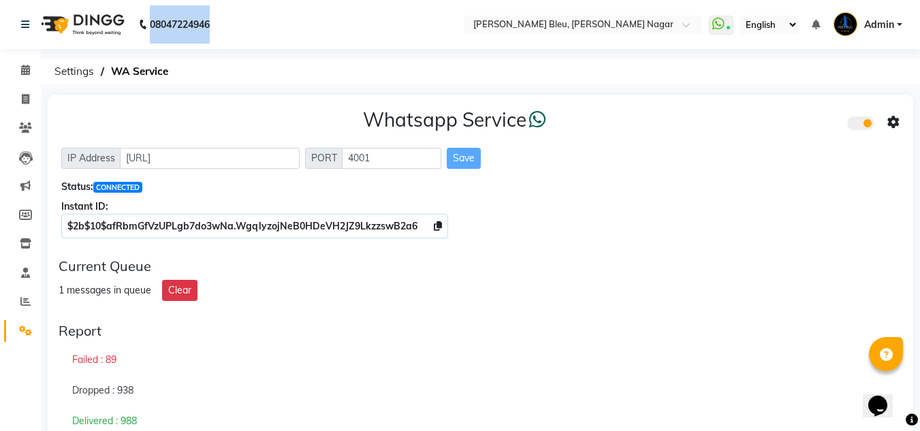
drag, startPoint x: 143, startPoint y: 28, endPoint x: 259, endPoint y: 24, distance: 115.9
click at [259, 24] on nav "[PHONE_NUMBER] Need Help? Call us on 08047224946 Select Location × [PERSON_NAME…" at bounding box center [460, 24] width 920 height 49
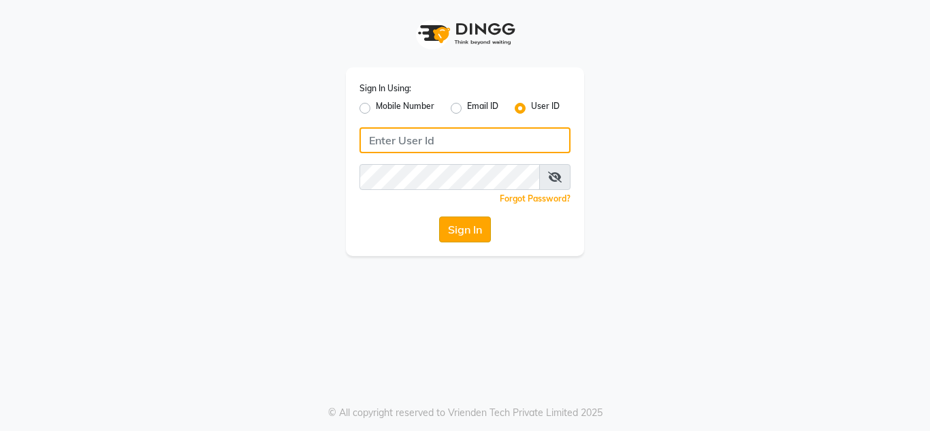
type input "[PERSON_NAME] BLEU"
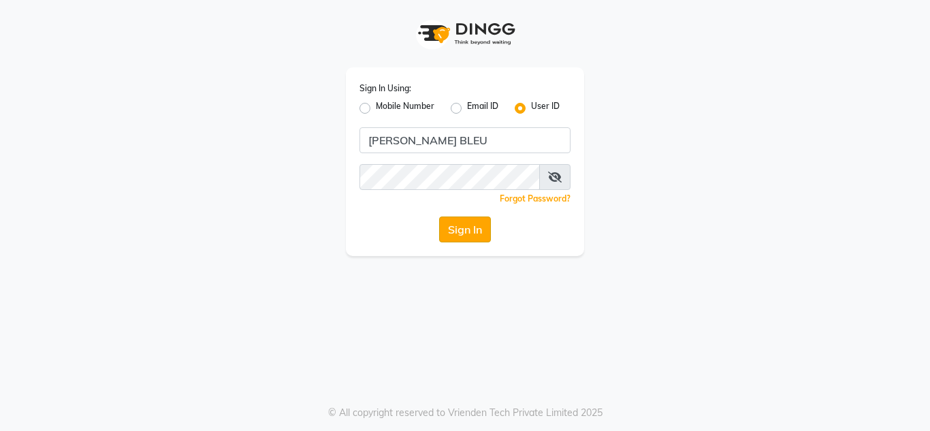
click at [479, 237] on button "Sign In" at bounding box center [465, 230] width 52 height 26
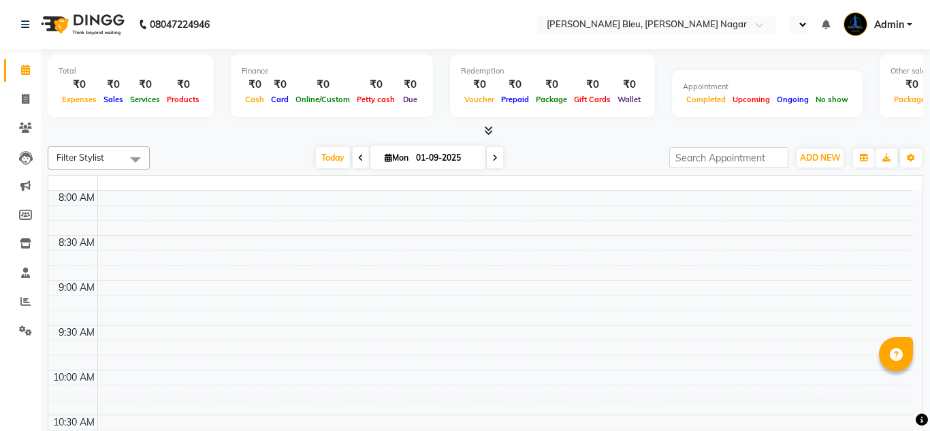
select select "en"
